Goal: Transaction & Acquisition: Purchase product/service

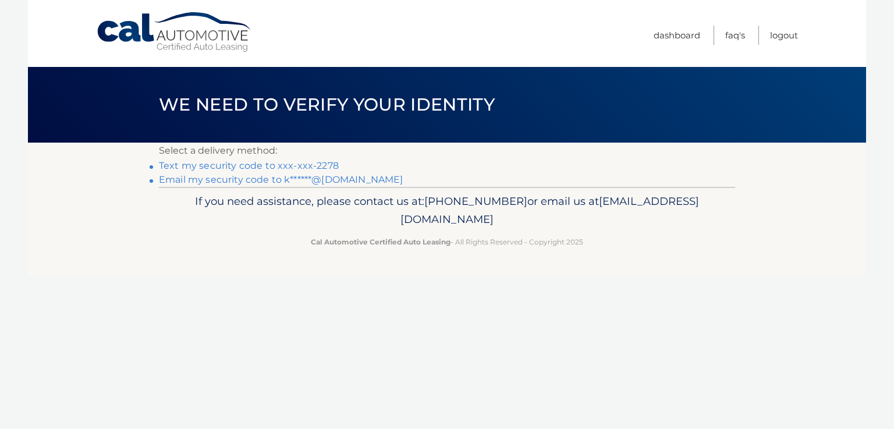
click at [324, 167] on link "Text my security code to xxx-xxx-2278" at bounding box center [249, 165] width 180 height 11
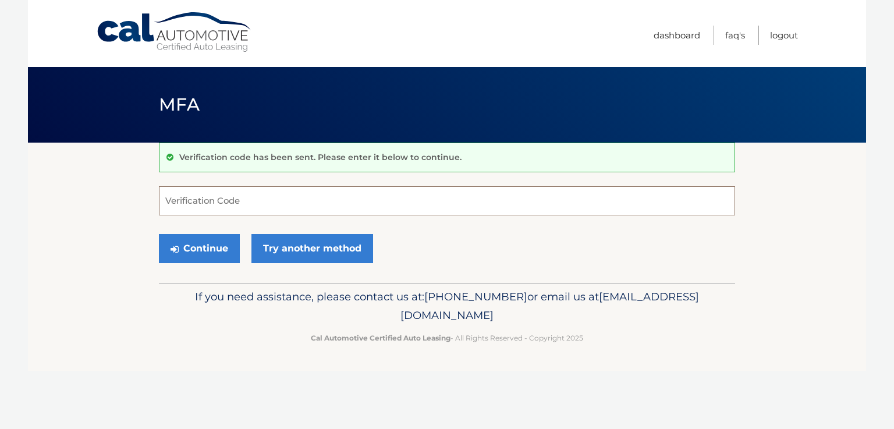
click at [297, 193] on input "Verification Code" at bounding box center [447, 200] width 576 height 29
type input "299802"
click at [217, 241] on button "Continue" at bounding box center [199, 248] width 81 height 29
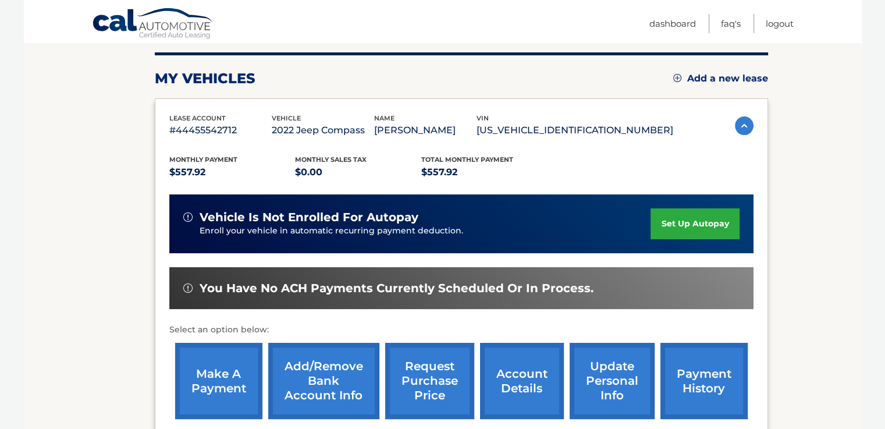
scroll to position [150, 0]
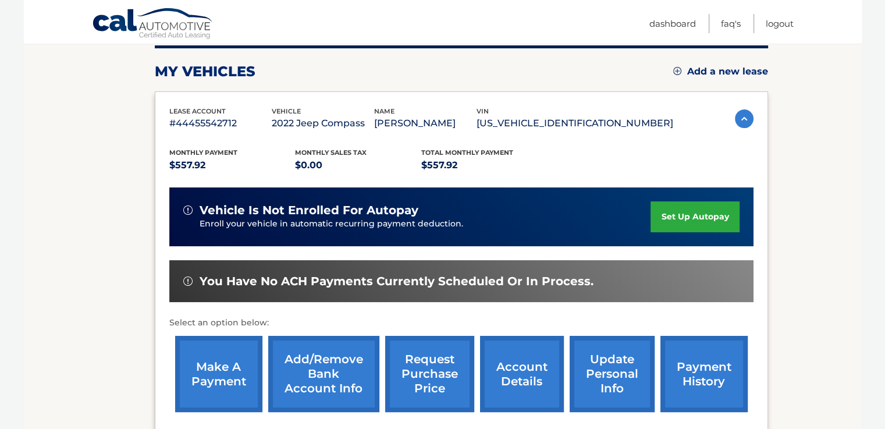
click at [220, 375] on link "make a payment" at bounding box center [218, 374] width 87 height 76
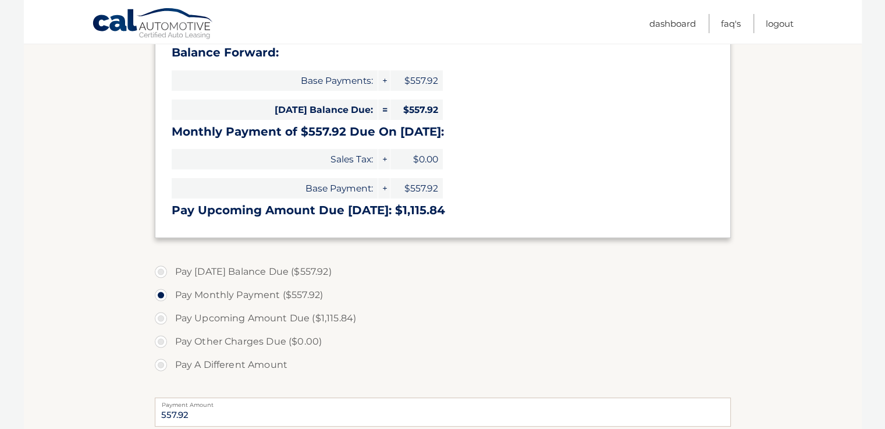
scroll to position [197, 0]
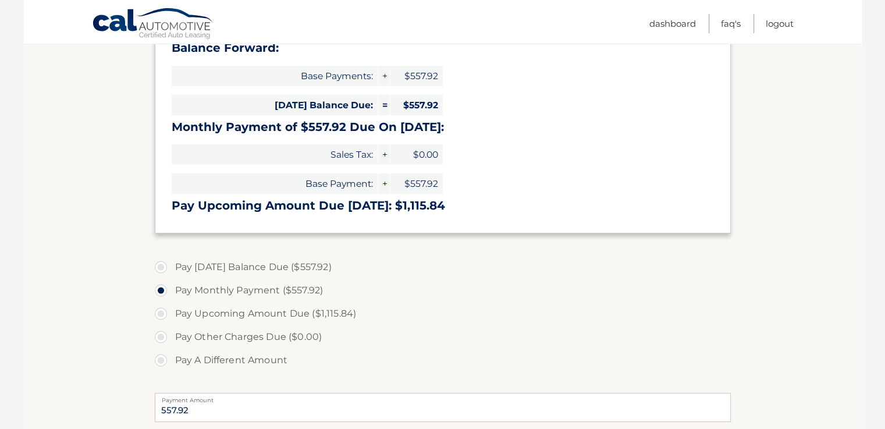
click at [163, 269] on label "Pay Today's Balance Due ($557.92)" at bounding box center [443, 267] width 576 height 23
click at [163, 269] on input "Pay Today's Balance Due ($557.92)" at bounding box center [165, 265] width 12 height 19
radio input "true"
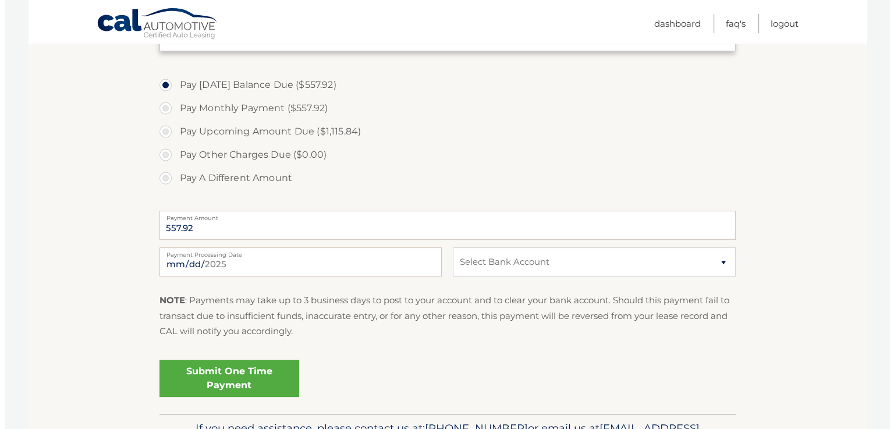
scroll to position [378, 0]
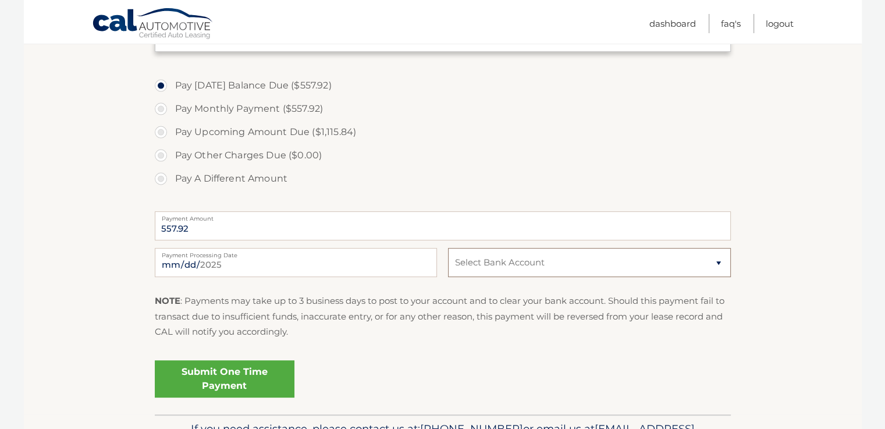
click at [722, 266] on select "Select Bank Account Checking M &amp; T BANK *****2055 Checking SANTANDER *****0…" at bounding box center [589, 262] width 282 height 29
select select "NGIwNDRmMmMtY2Y0YS00MGIxLTljMmItMmM0MzlmMmU2OWFj"
click at [448, 248] on select "Select Bank Account Checking M &amp; T BANK *****2055 Checking SANTANDER *****0…" at bounding box center [589, 262] width 282 height 29
click at [255, 391] on link "Submit One Time Payment" at bounding box center [225, 378] width 140 height 37
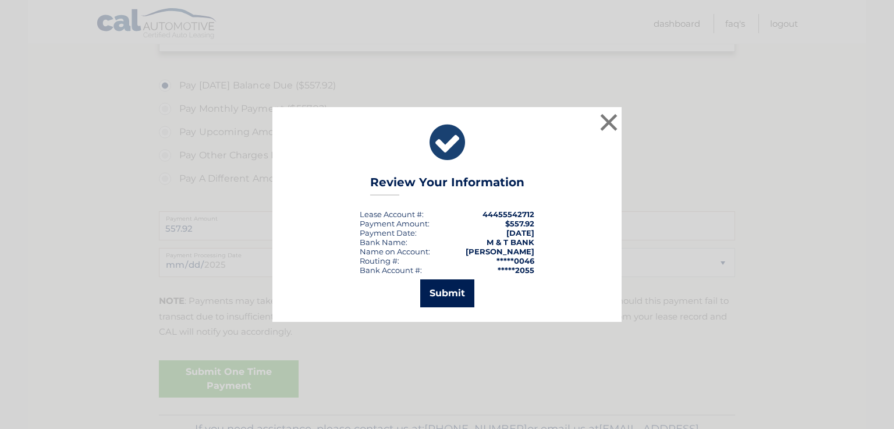
click at [459, 294] on button "Submit" at bounding box center [447, 293] width 54 height 28
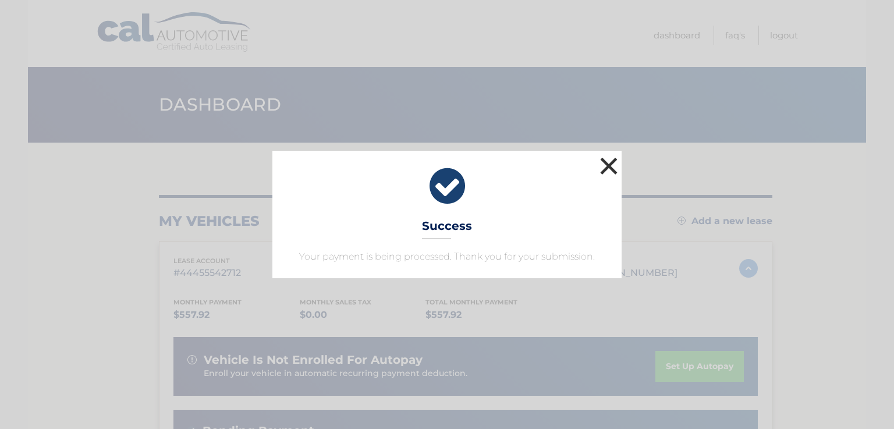
click at [616, 164] on button "×" at bounding box center [608, 165] width 23 height 23
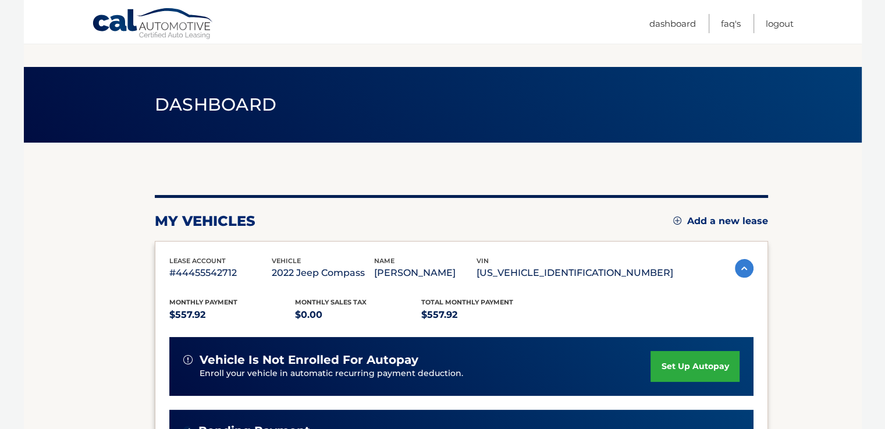
scroll to position [207, 0]
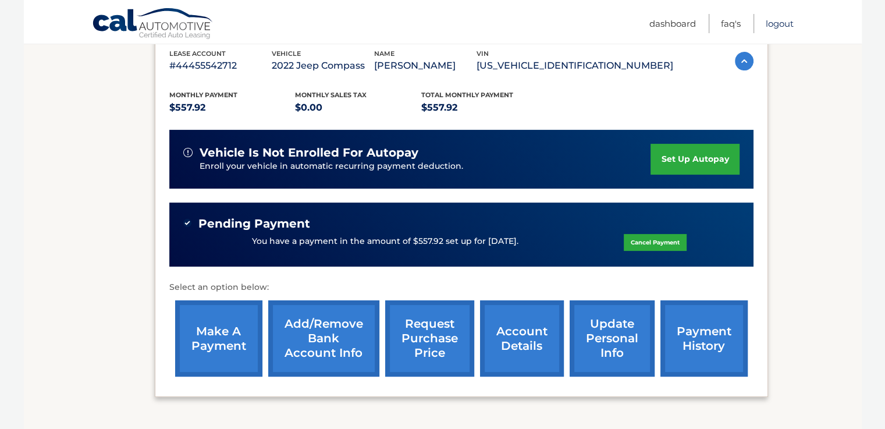
click at [776, 25] on link "Logout" at bounding box center [780, 23] width 28 height 19
